Goal: Task Accomplishment & Management: Manage account settings

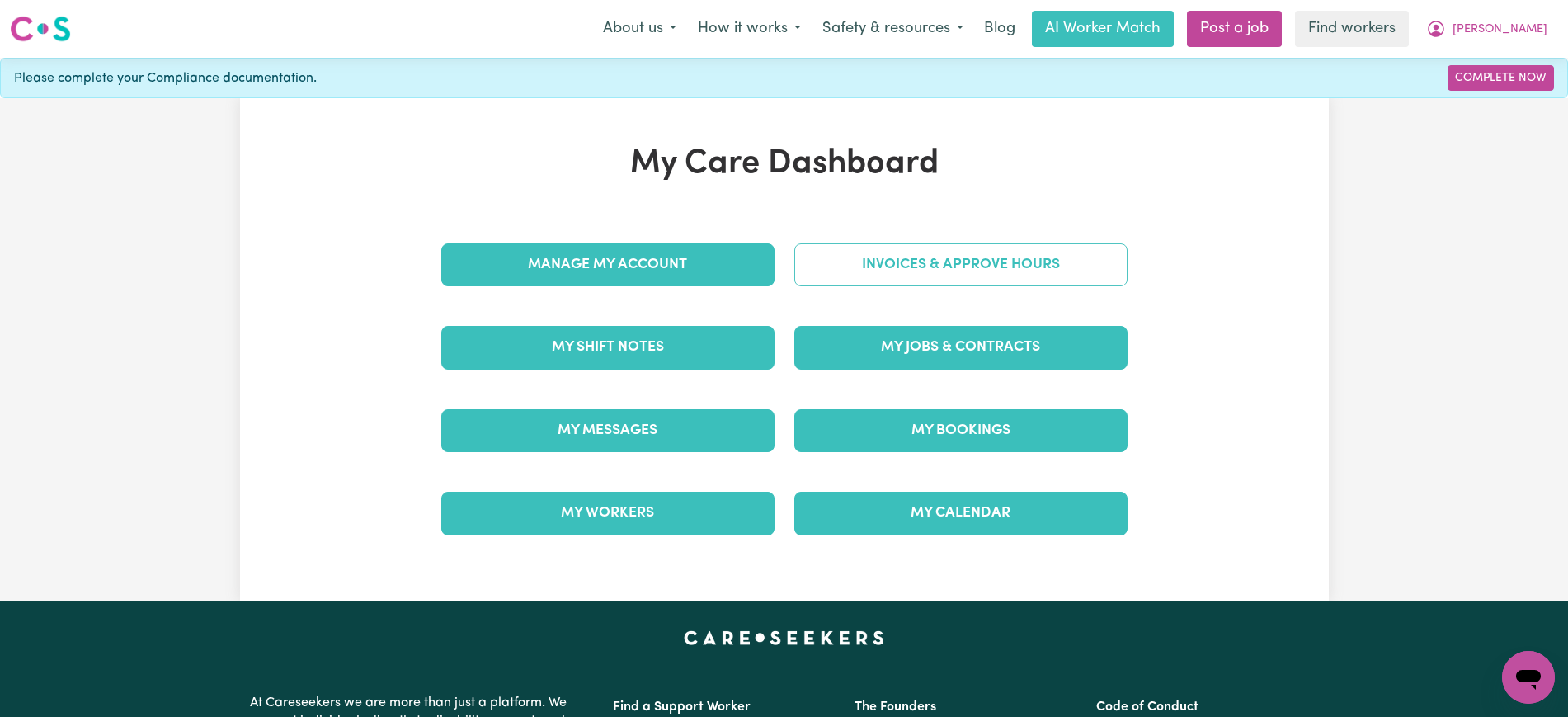
click at [868, 256] on link "Invoices & Approve Hours" at bounding box center [960, 264] width 333 height 43
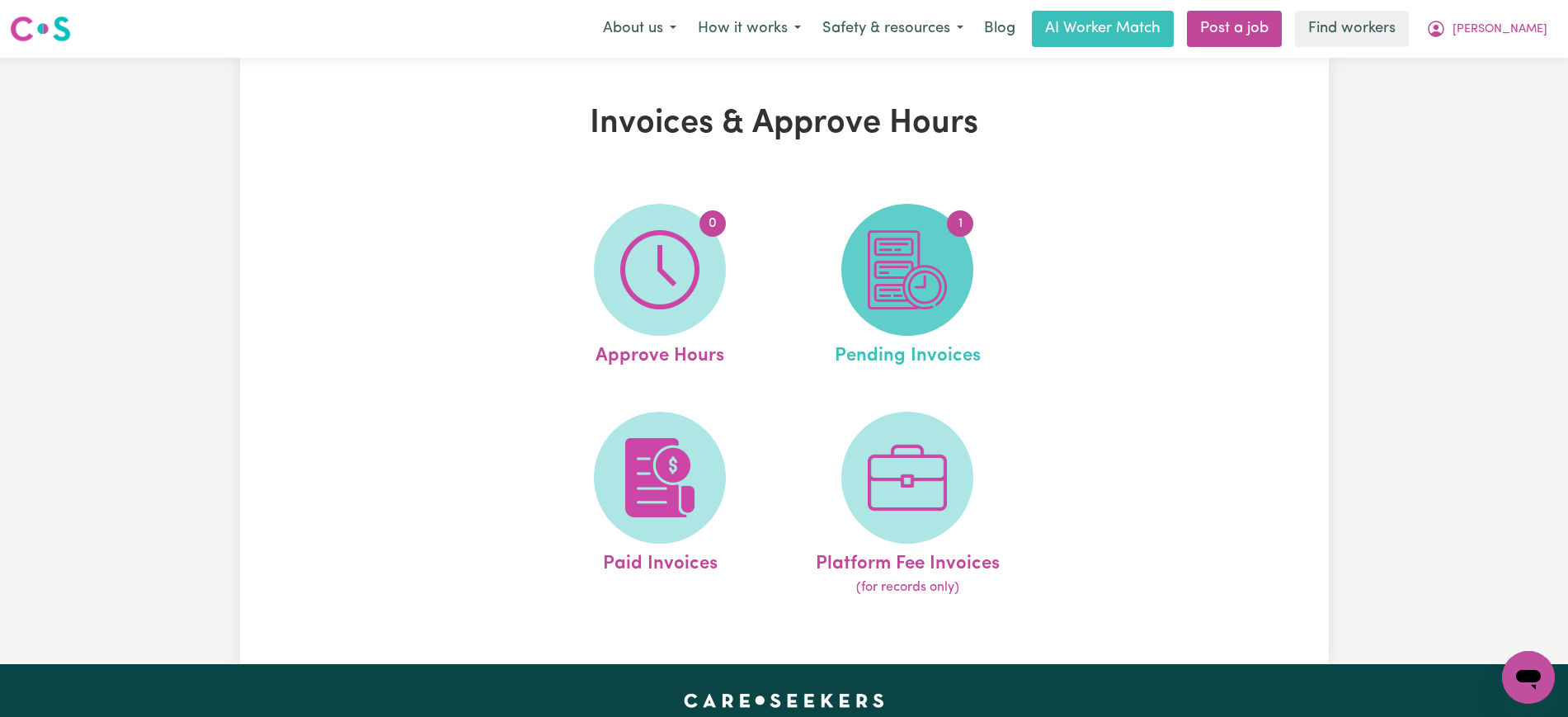
click at [884, 317] on span "1" at bounding box center [906, 270] width 132 height 132
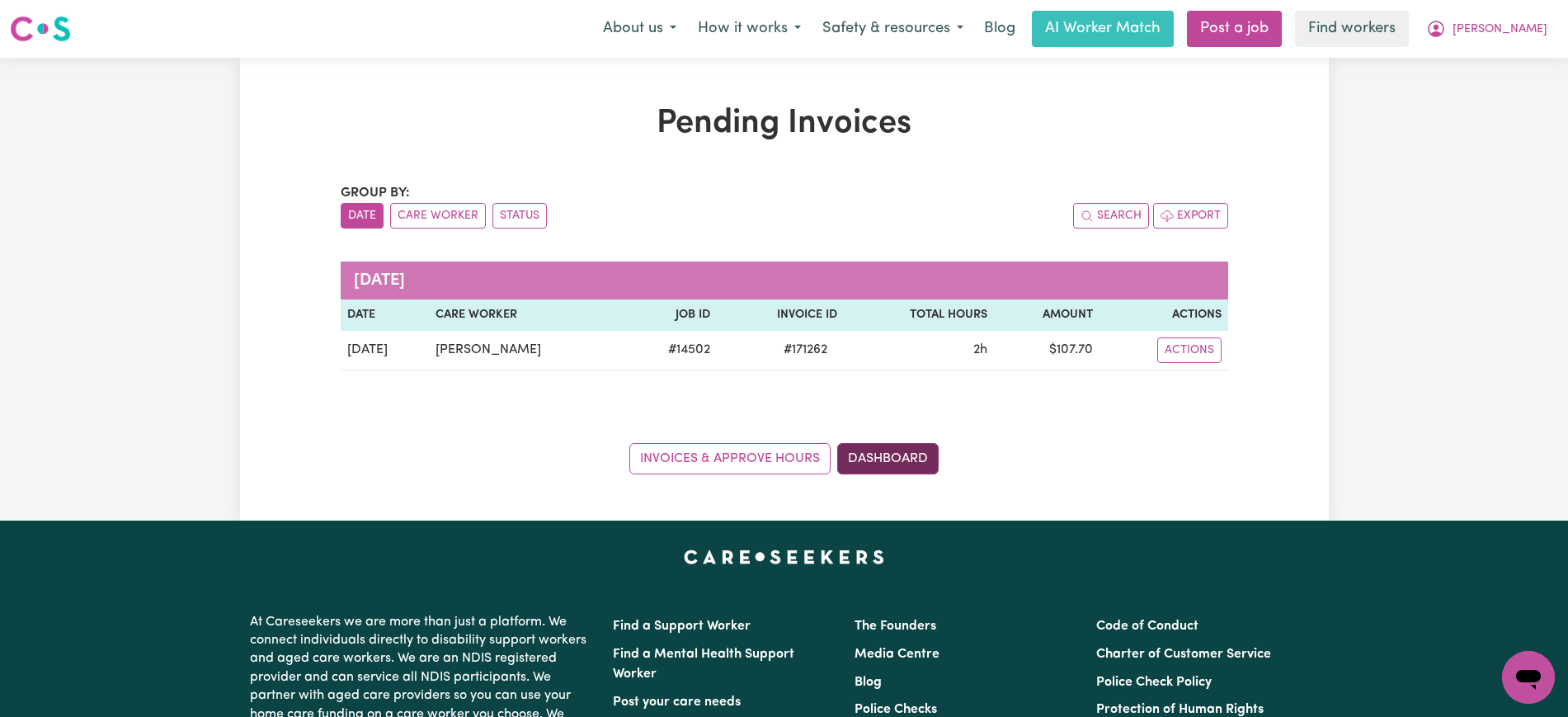
click at [934, 464] on link "Dashboard" at bounding box center [888, 458] width 102 height 32
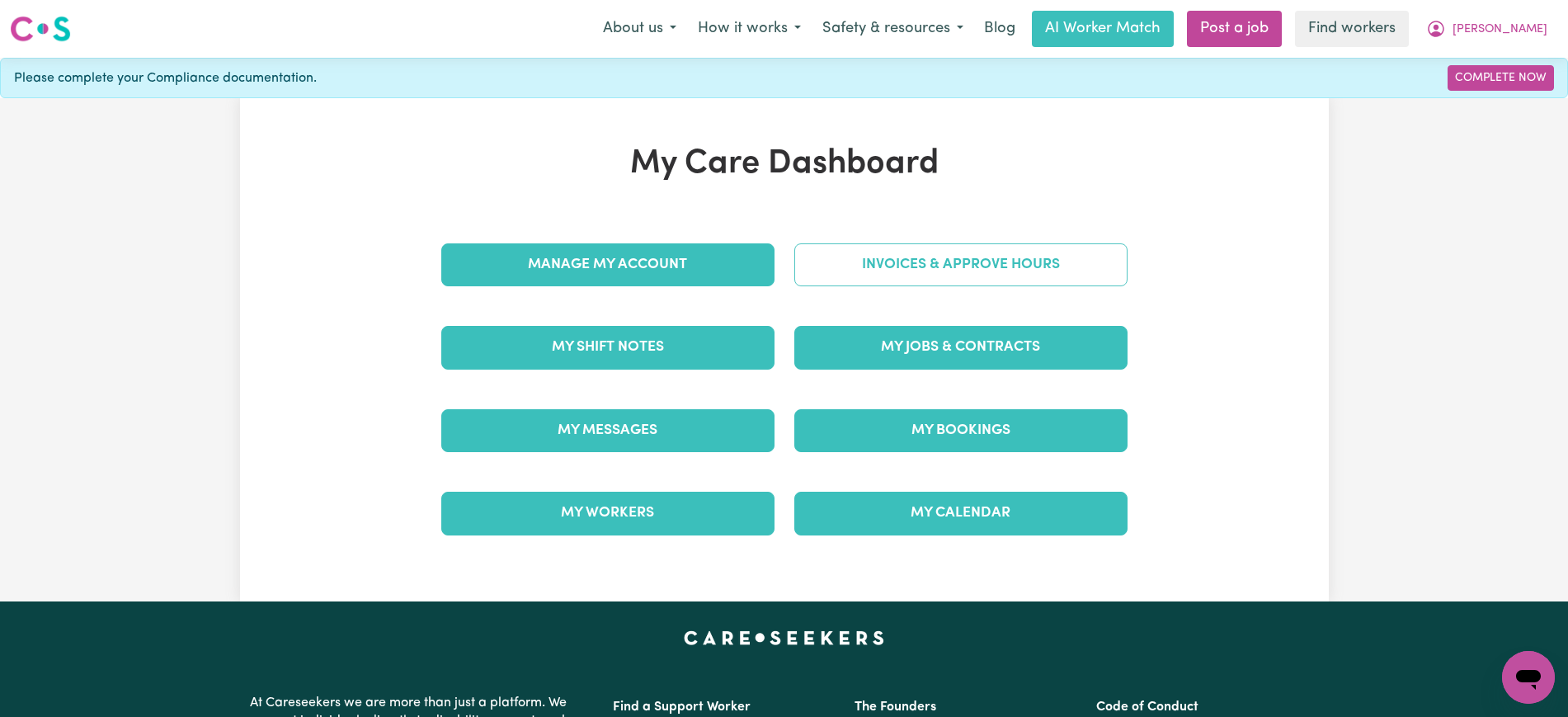
click at [889, 258] on link "Invoices & Approve Hours" at bounding box center [960, 264] width 333 height 43
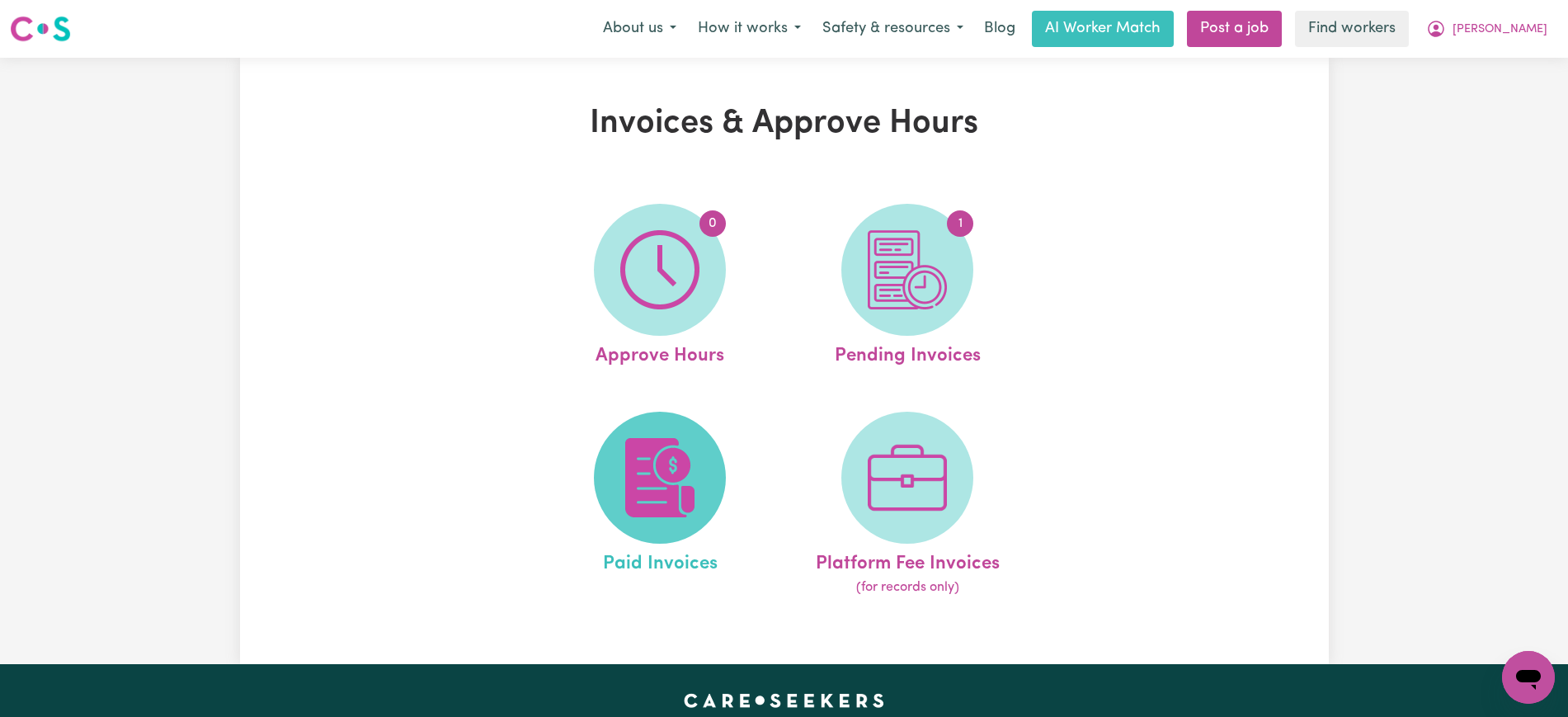
click at [710, 459] on span at bounding box center [659, 477] width 132 height 132
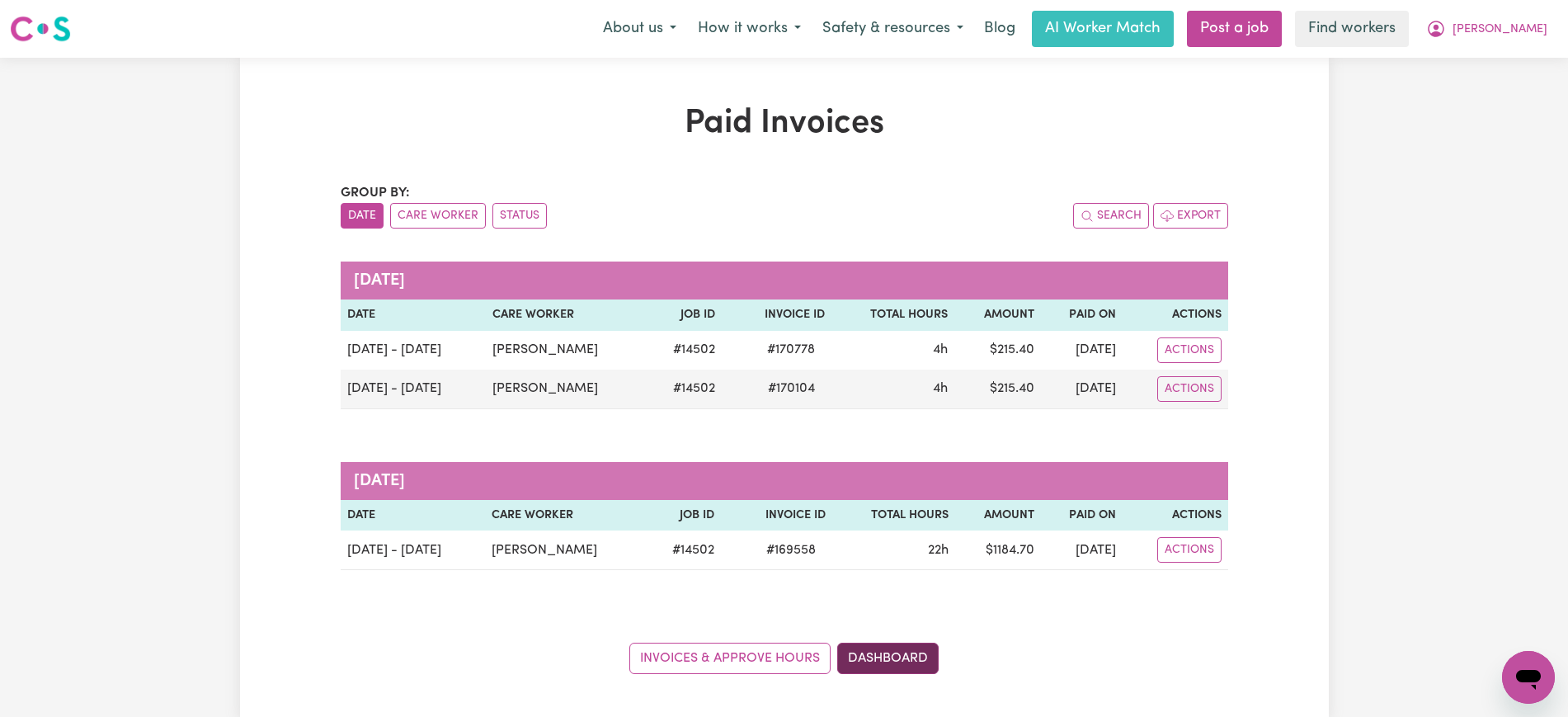
click at [865, 663] on link "Dashboard" at bounding box center [888, 658] width 102 height 32
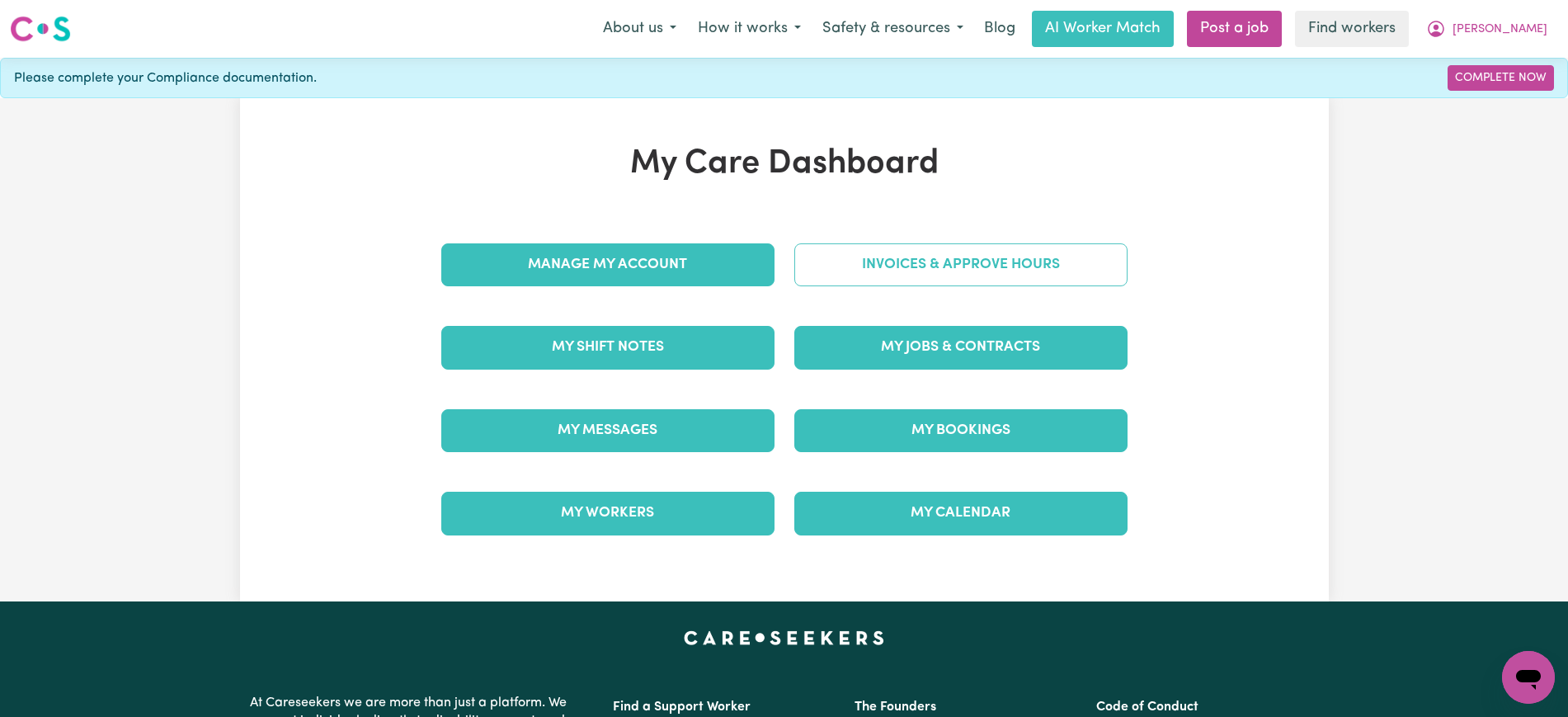
click at [847, 276] on link "Invoices & Approve Hours" at bounding box center [960, 264] width 333 height 43
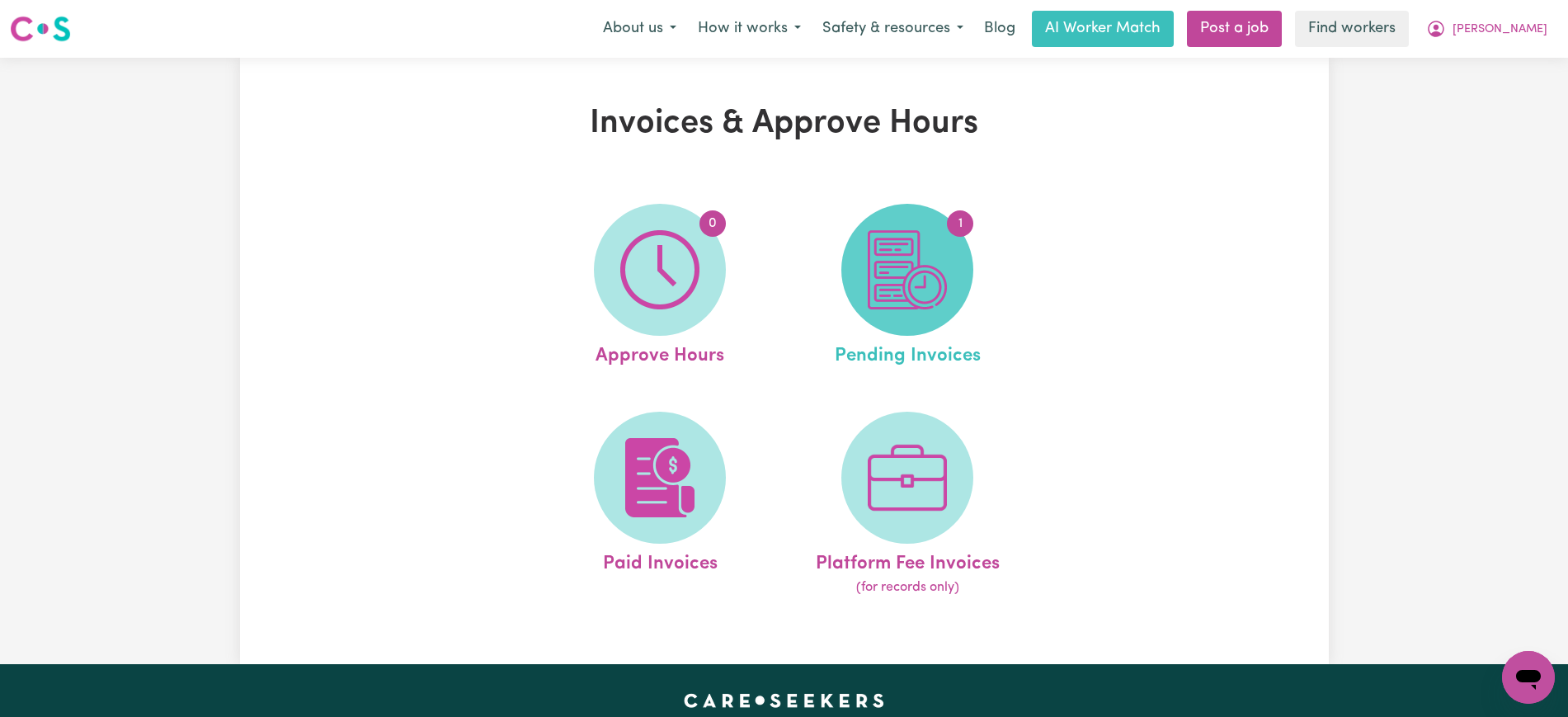
click at [910, 286] on img at bounding box center [906, 270] width 79 height 79
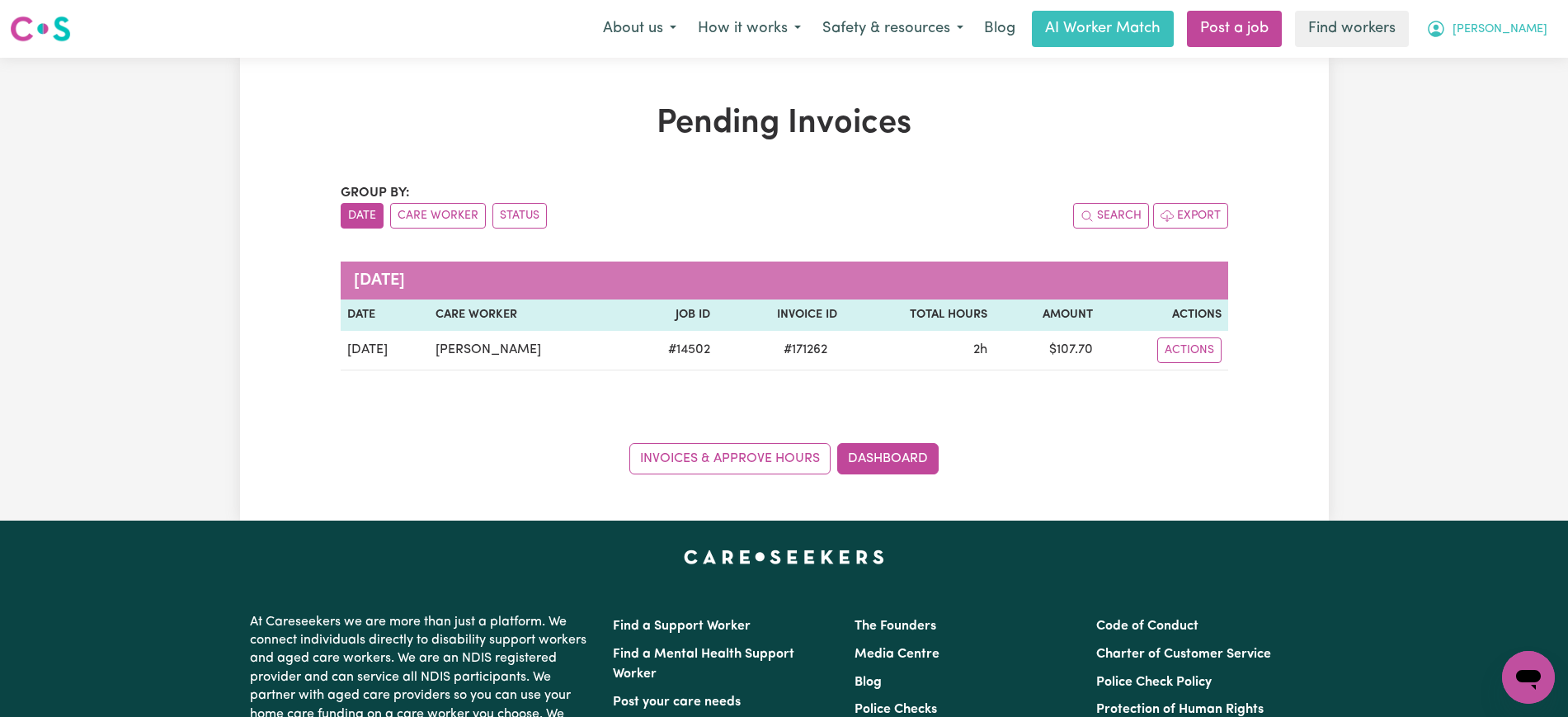
click at [1482, 23] on span "[PERSON_NAME]" at bounding box center [1500, 30] width 95 height 18
click at [1482, 95] on link "Logout" at bounding box center [1492, 94] width 131 height 32
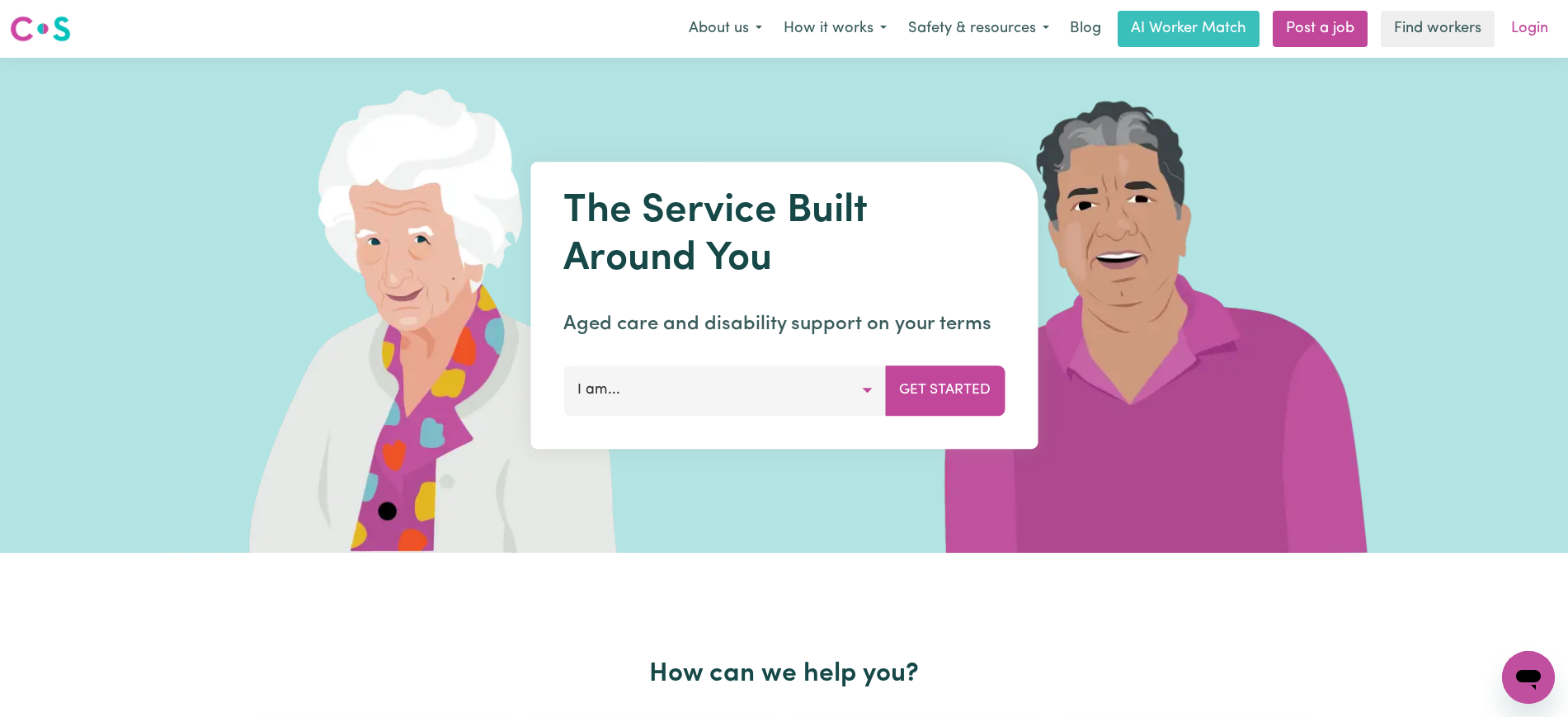
click at [1539, 22] on link "Login" at bounding box center [1529, 29] width 57 height 36
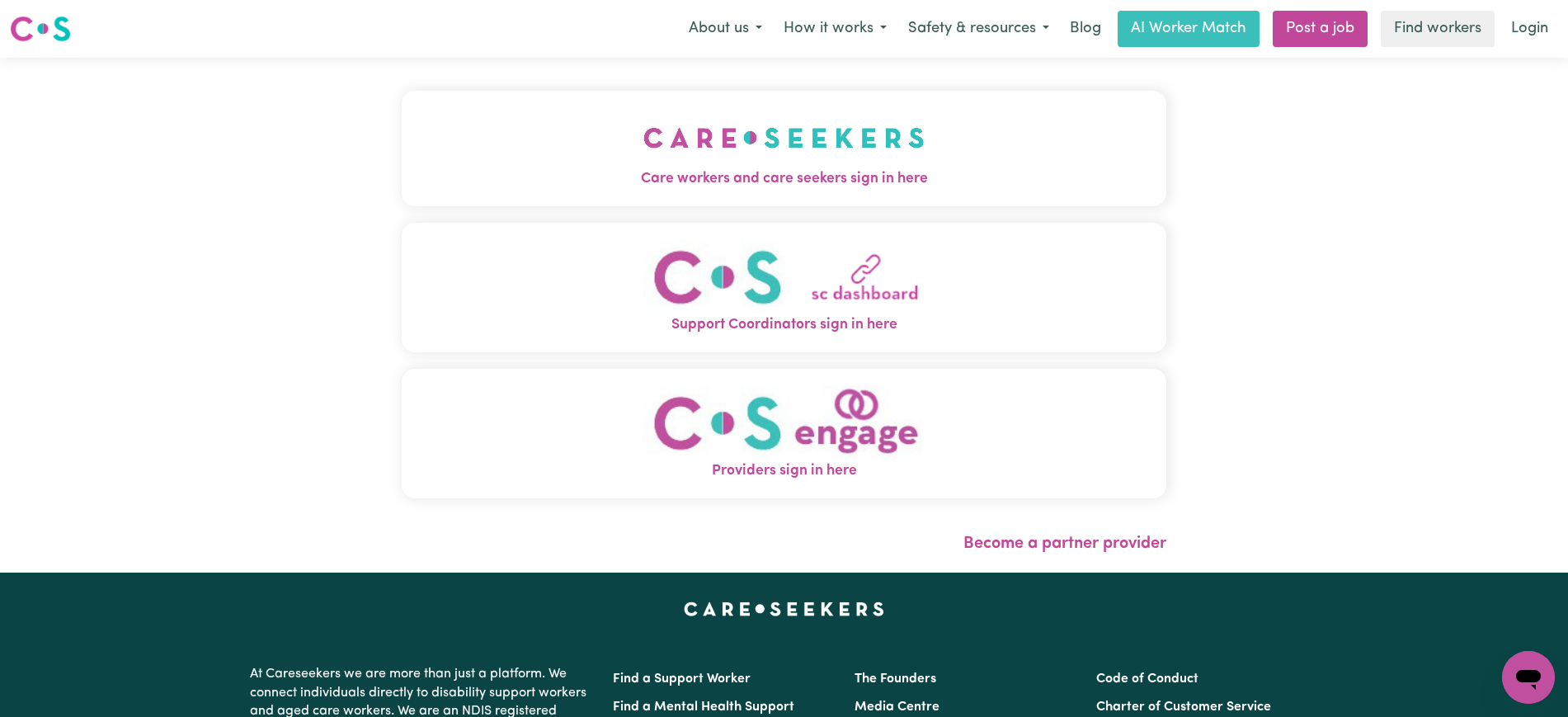
click at [665, 157] on img "Care workers and care seekers sign in here" at bounding box center [784, 137] width 281 height 61
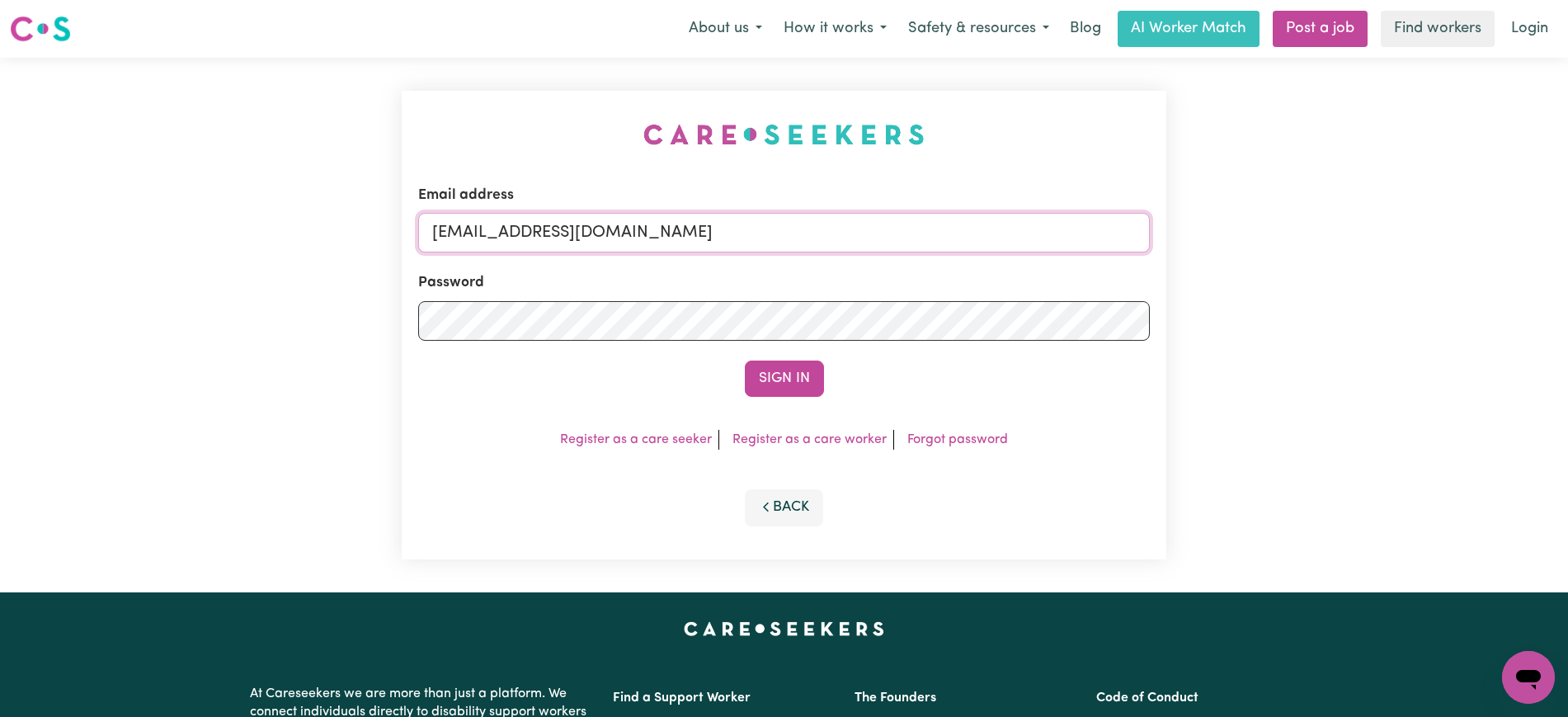
drag, startPoint x: 885, startPoint y: 232, endPoint x: 159, endPoint y: 260, distance: 726.5
click at [141, 231] on div "Email address [EMAIL_ADDRESS][DOMAIN_NAME] Password Sign In Register as a care …" at bounding box center [784, 325] width 1568 height 535
type input "[PERSON_NAME][EMAIL_ADDRESS][DOMAIN_NAME]"
click at [745, 360] on button "Sign In" at bounding box center [784, 378] width 79 height 36
